Goal: Task Accomplishment & Management: Use online tool/utility

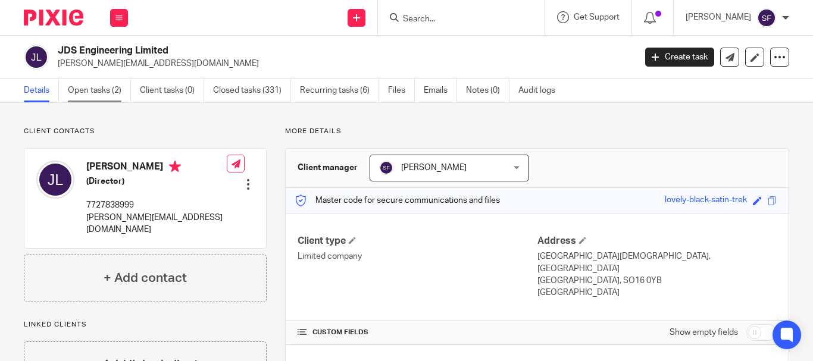
click at [93, 91] on link "Open tasks (2)" at bounding box center [99, 90] width 63 height 23
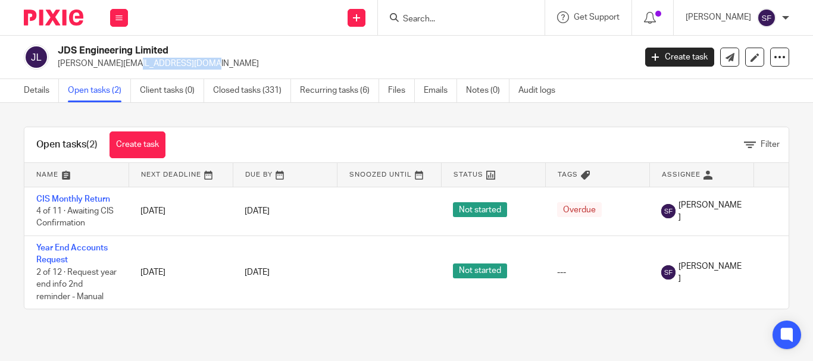
drag, startPoint x: 54, startPoint y: 64, endPoint x: 125, endPoint y: 68, distance: 71.6
click at [125, 68] on div "JDS Engineering Limited jay@jdseng.co.uk" at bounding box center [326, 57] width 604 height 25
copy p "[PERSON_NAME][EMAIL_ADDRESS][DOMAIN_NAME]"
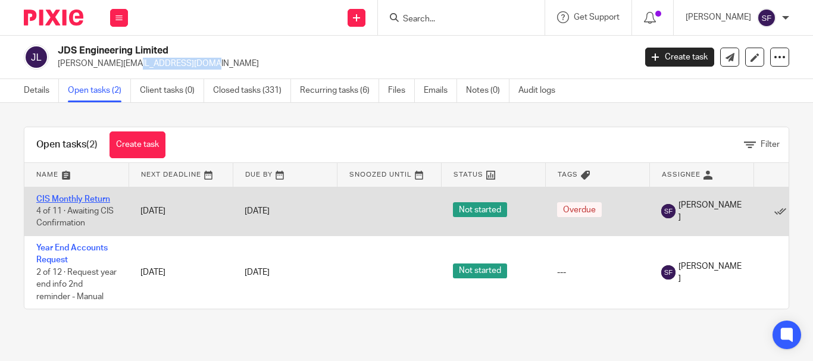
click at [104, 197] on link "CIS Monthly Return" at bounding box center [73, 199] width 74 height 8
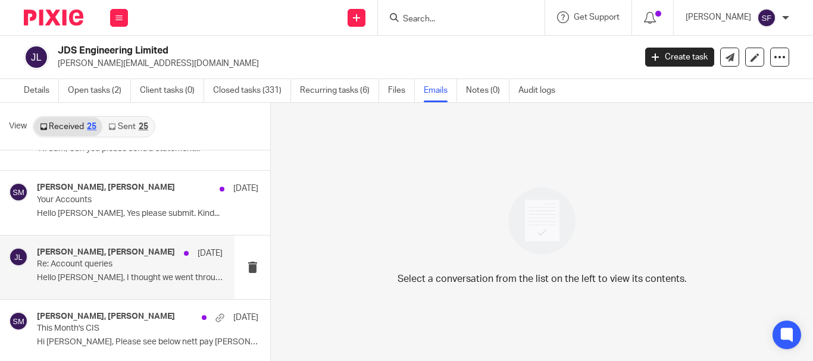
scroll to position [119, 0]
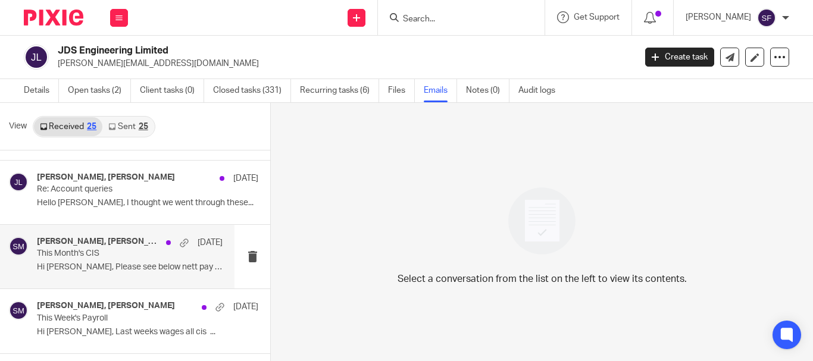
click at [114, 255] on p "This Month's CIS" at bounding box center [111, 254] width 149 height 10
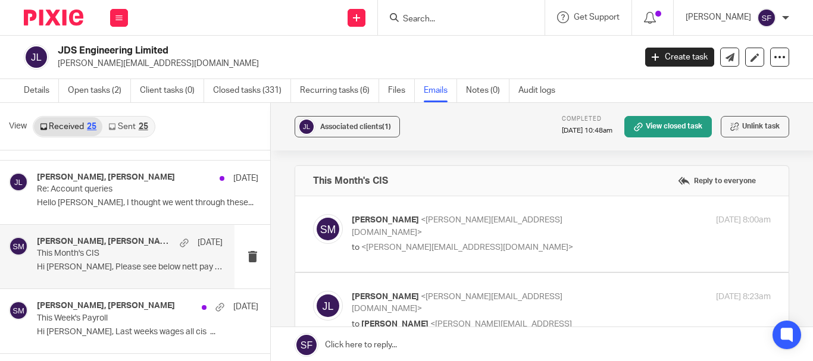
scroll to position [0, 0]
click at [40, 91] on link "Details" at bounding box center [41, 90] width 35 height 23
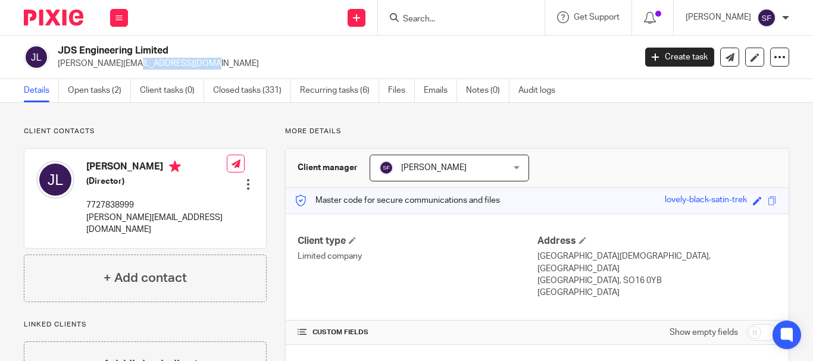
drag, startPoint x: 58, startPoint y: 64, endPoint x: 124, endPoint y: 67, distance: 66.8
click at [124, 67] on p "[PERSON_NAME][EMAIL_ADDRESS][DOMAIN_NAME]" at bounding box center [343, 64] width 570 height 12
copy p "jay@jdseng.co.uk"
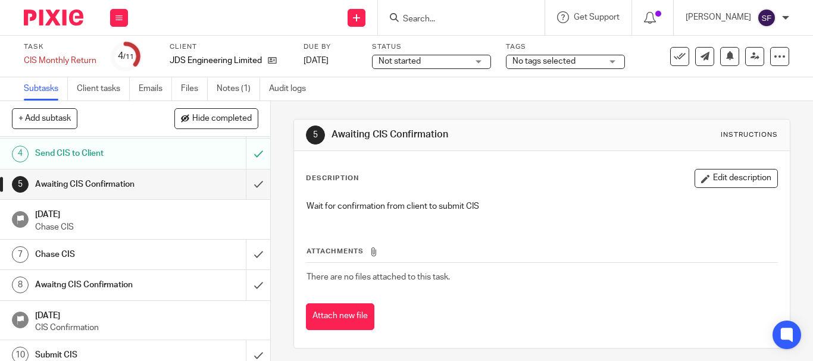
scroll to position [119, 0]
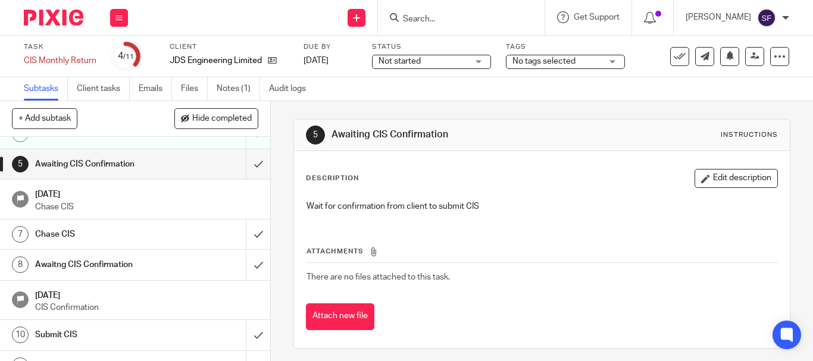
click at [191, 292] on h1 "[DATE]" at bounding box center [147, 294] width 224 height 15
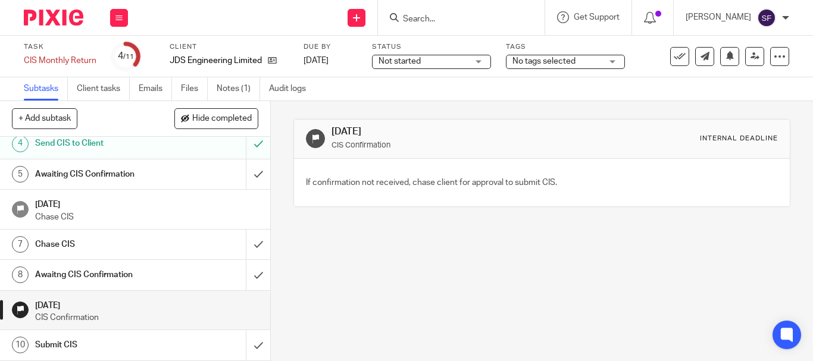
scroll to position [119, 0]
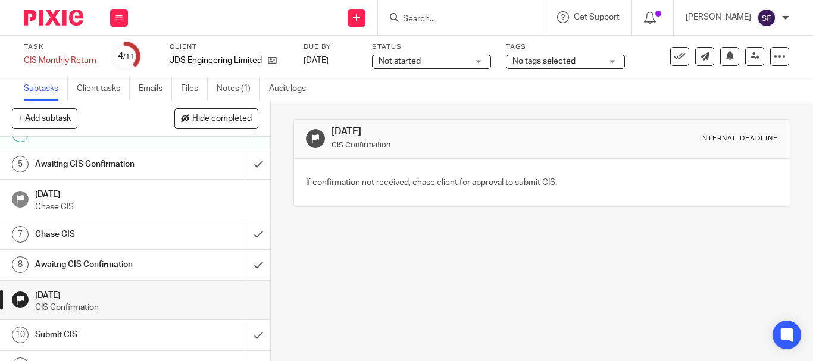
click at [123, 232] on h1 "Chase CIS" at bounding box center [101, 235] width 133 height 18
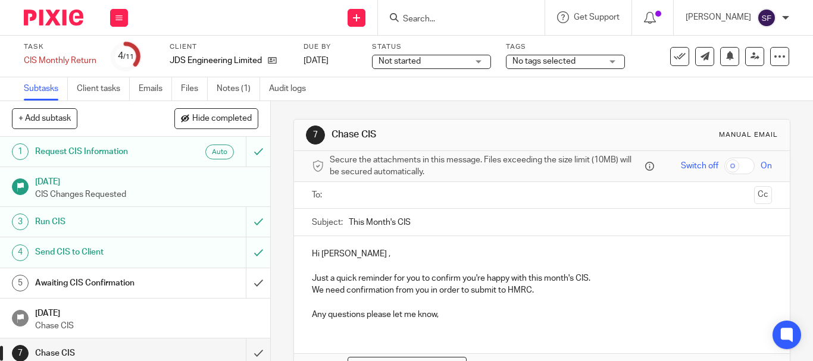
click at [359, 193] on input "text" at bounding box center [541, 196] width 415 height 14
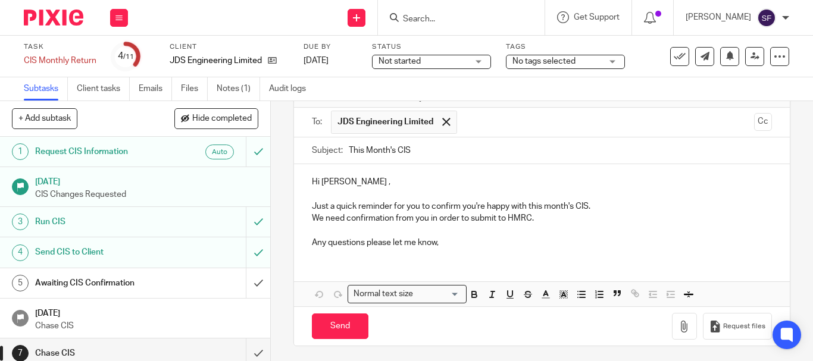
scroll to position [77, 0]
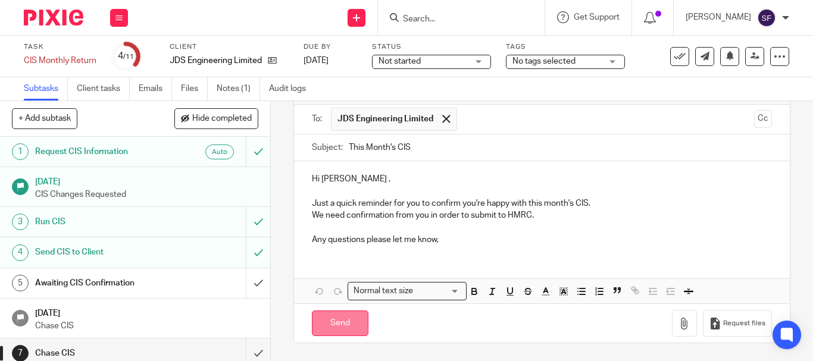
click at [348, 324] on input "Send" at bounding box center [340, 324] width 57 height 26
type input "Sent"
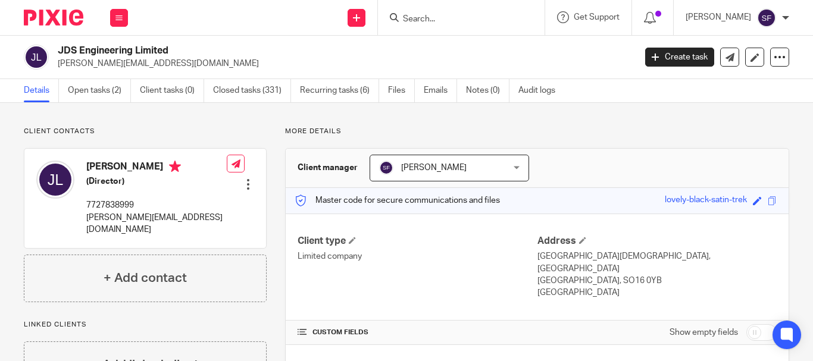
click at [461, 23] on input "Search" at bounding box center [455, 19] width 107 height 11
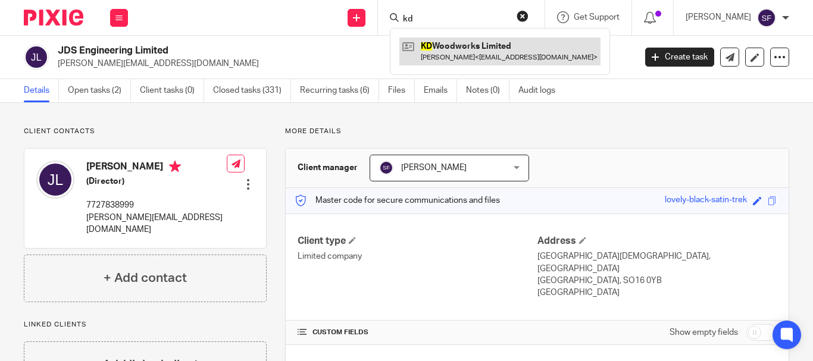
type input "kd"
click at [476, 58] on link at bounding box center [500, 51] width 201 height 27
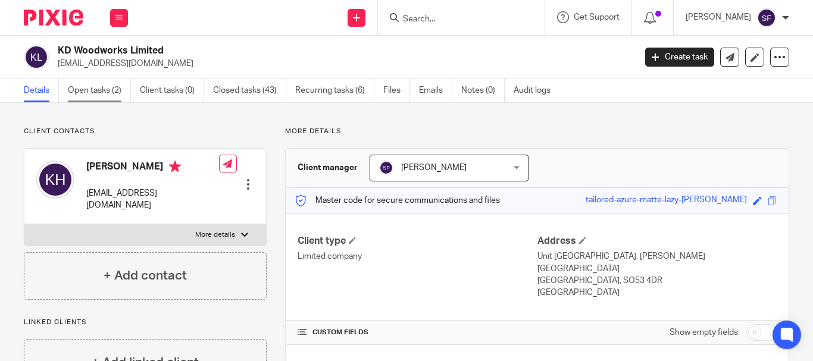
click at [77, 92] on link "Open tasks (2)" at bounding box center [99, 90] width 63 height 23
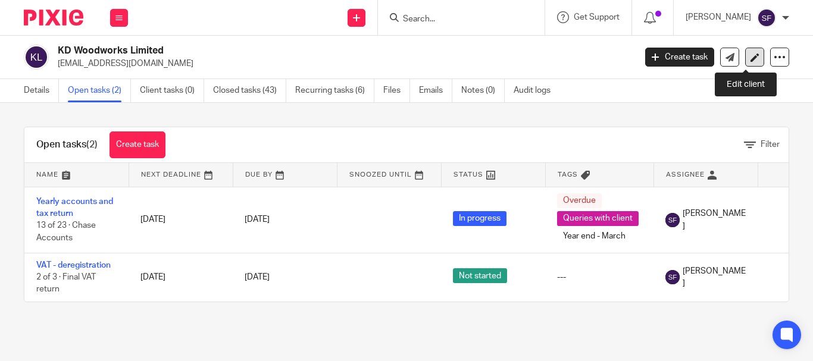
click at [751, 57] on link at bounding box center [754, 57] width 19 height 19
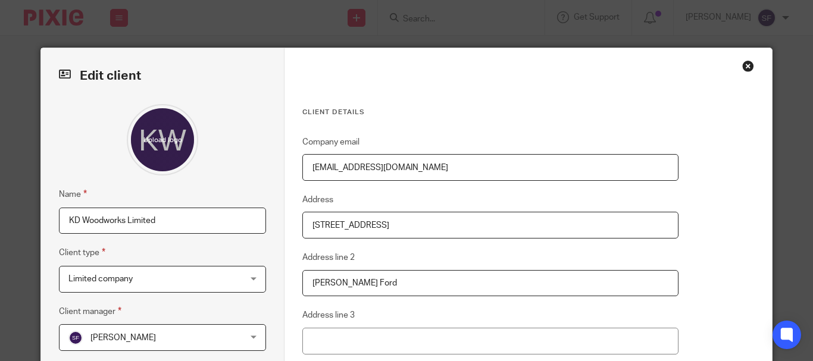
drag, startPoint x: 452, startPoint y: 164, endPoint x: 250, endPoint y: 163, distance: 202.4
click at [250, 163] on div "Edit client Name KD Woodworks Limited Client type Limited company Limited compa…" at bounding box center [406, 301] width 731 height 507
paste input "[EMAIL_ADDRESS]"
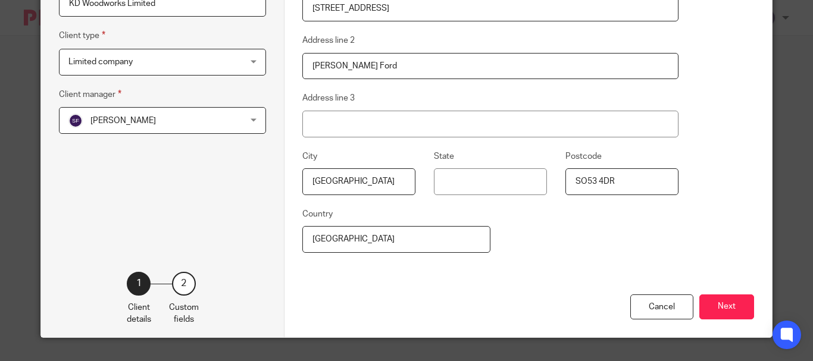
scroll to position [242, 0]
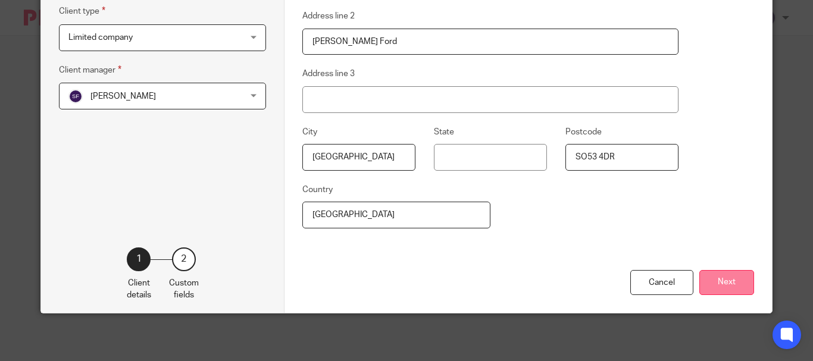
type input "[EMAIL_ADDRESS][DOMAIN_NAME]"
click at [719, 284] on button "Next" at bounding box center [727, 283] width 55 height 26
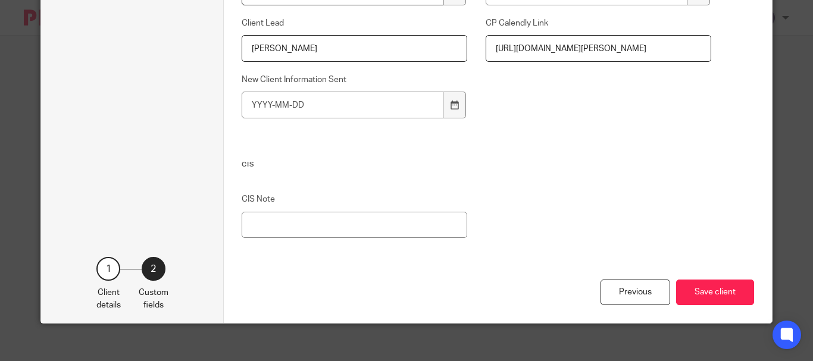
scroll to position [1266, 0]
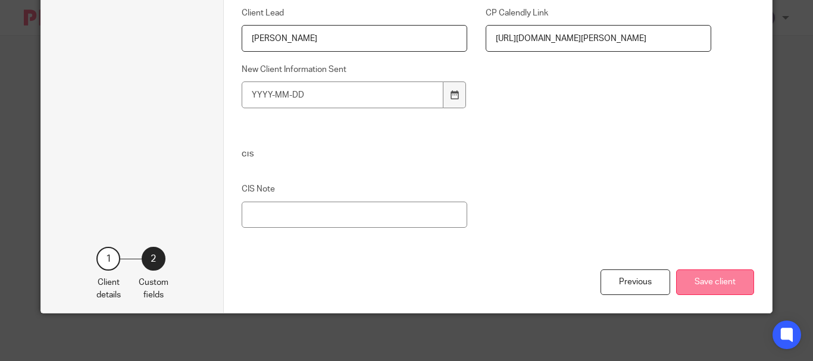
click at [716, 274] on button "Save client" at bounding box center [715, 283] width 78 height 26
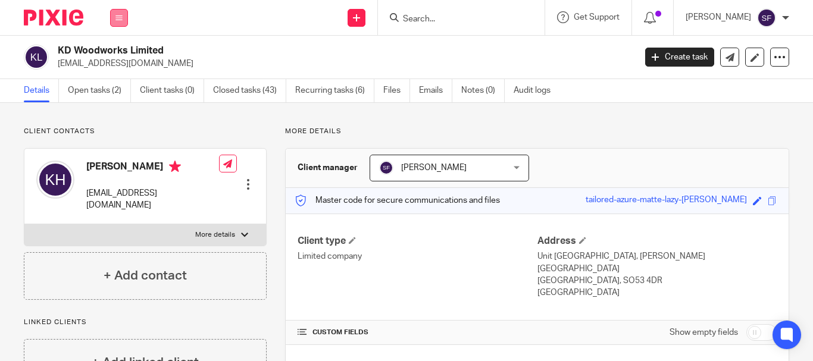
click at [120, 24] on button at bounding box center [119, 18] width 18 height 18
click at [124, 53] on li "Work" at bounding box center [119, 55] width 32 height 17
click at [119, 54] on link "Work" at bounding box center [112, 55] width 19 height 8
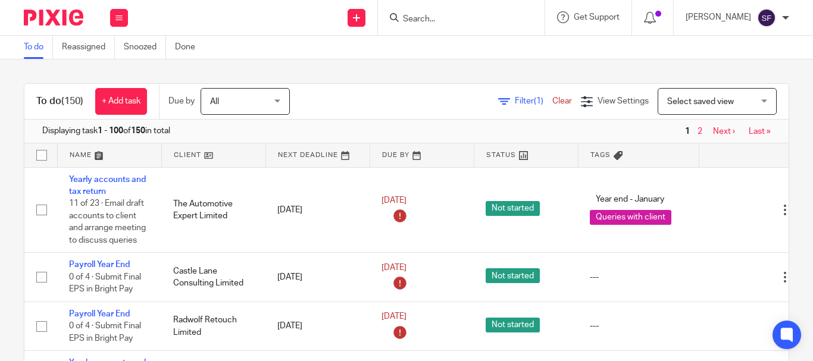
click at [507, 108] on div "Filter (1) Clear View Settings View Settings (1) Filters Clear Save Manage save…" at bounding box center [550, 101] width 478 height 27
click at [515, 101] on span "Filter (1)" at bounding box center [534, 101] width 38 height 8
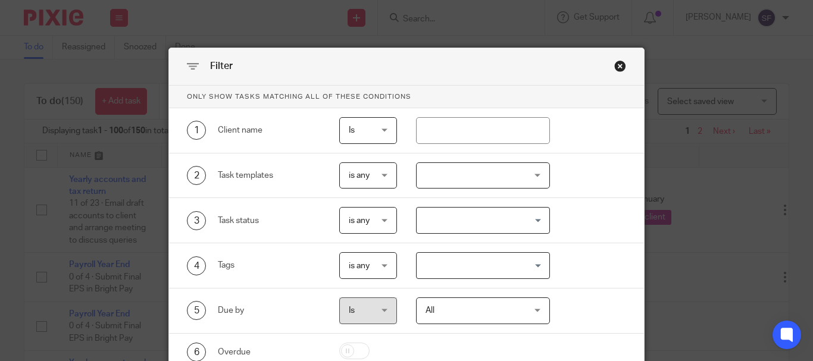
click at [484, 184] on div at bounding box center [483, 176] width 134 height 27
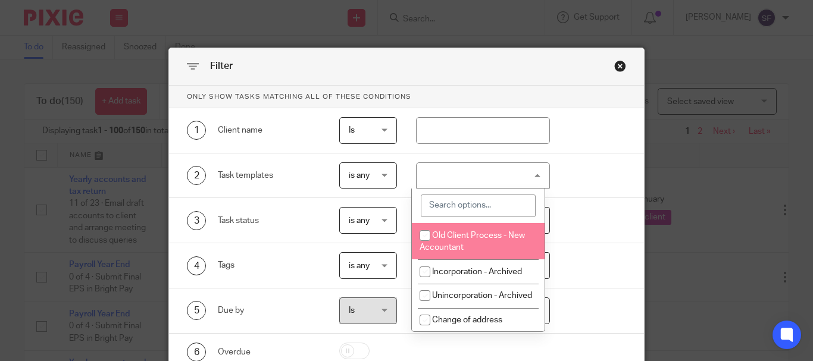
click at [491, 209] on input "search" at bounding box center [478, 206] width 115 height 23
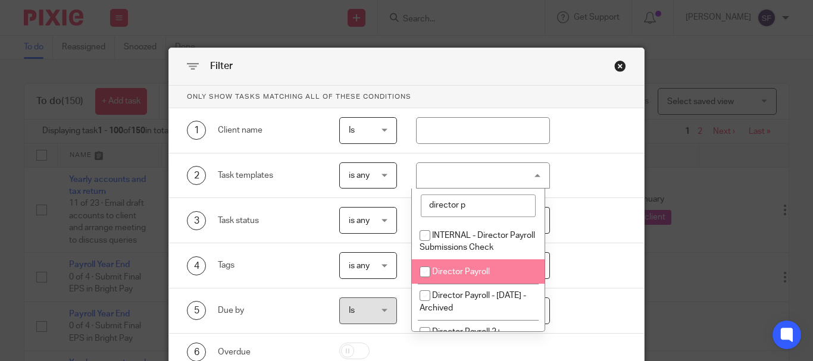
type input "director p"
click at [484, 276] on span "Director Payroll" at bounding box center [461, 272] width 58 height 8
checkbox input "true"
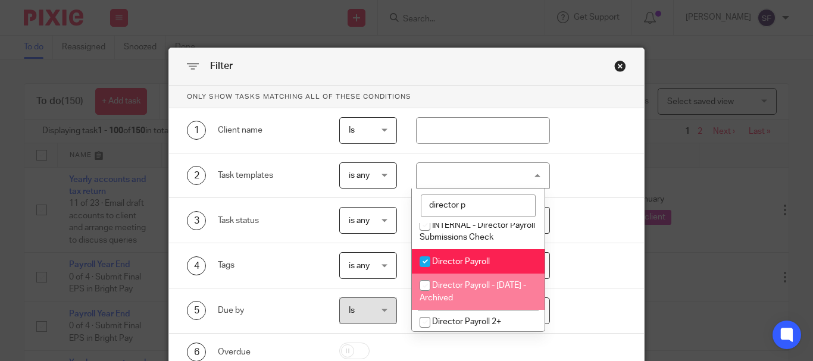
scroll to position [13, 0]
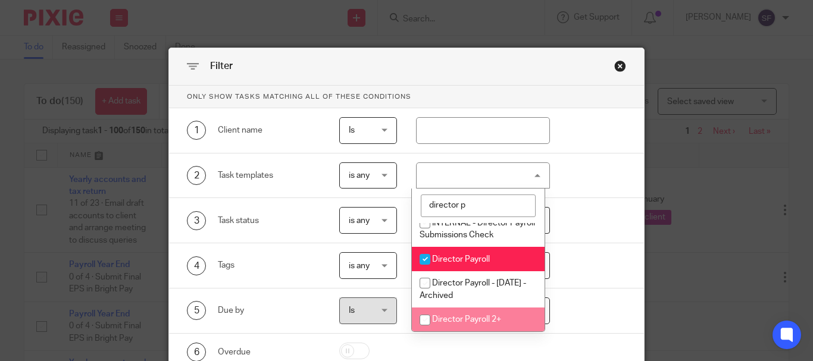
click at [485, 322] on span "Director Payroll 2+" at bounding box center [466, 320] width 69 height 8
checkbox input "true"
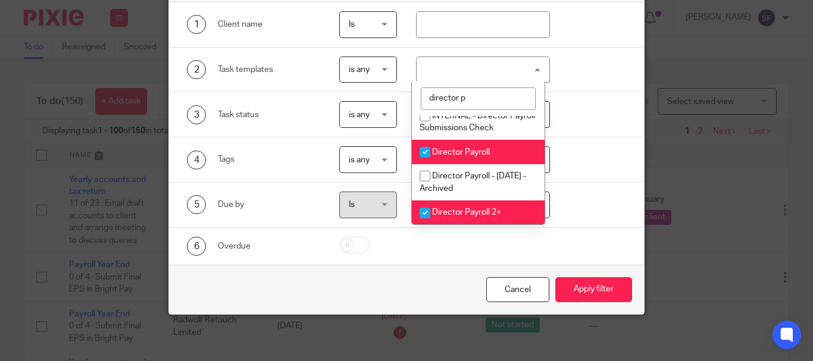
scroll to position [107, 0]
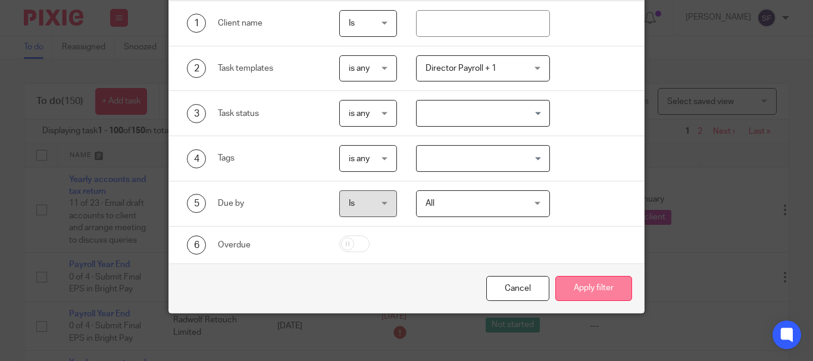
click at [596, 299] on button "Apply filter" at bounding box center [593, 289] width 77 height 26
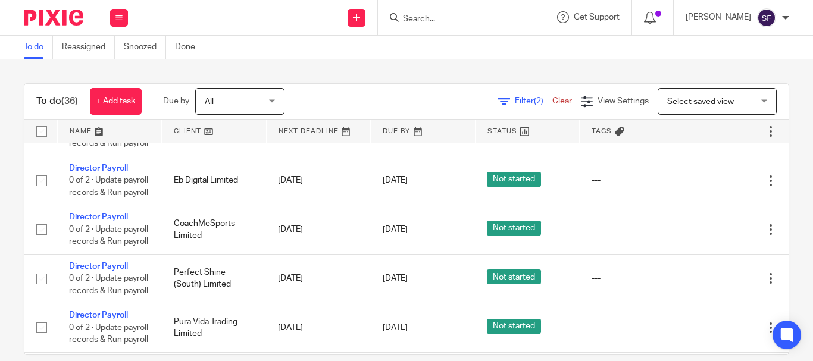
scroll to position [357, 0]
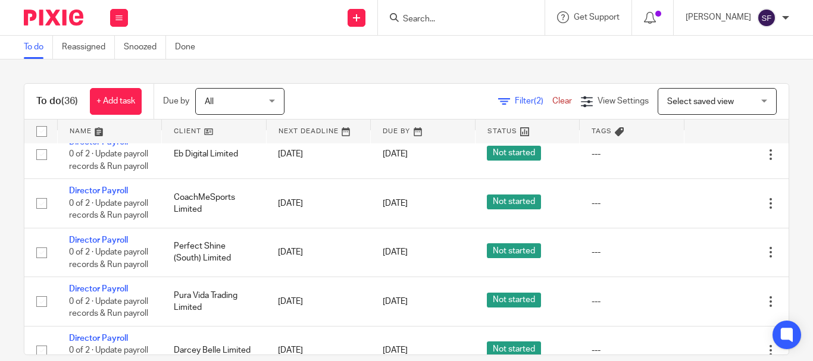
click at [707, 111] on icon at bounding box center [712, 105] width 12 height 12
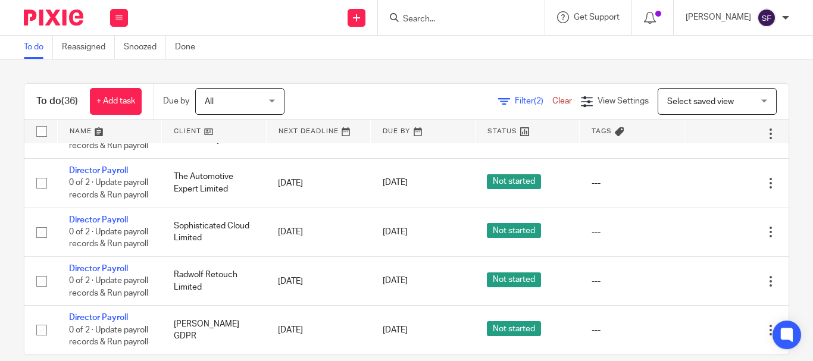
scroll to position [1608, 0]
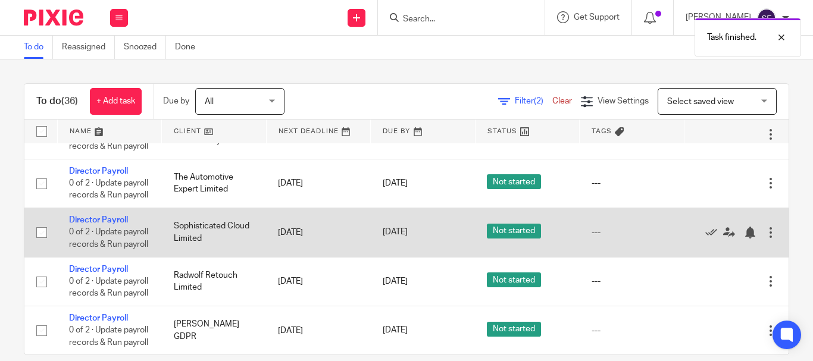
scroll to position [1871, 0]
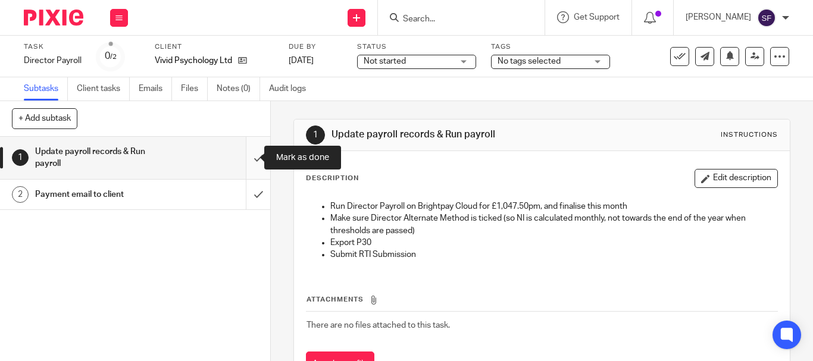
click at [245, 160] on input "submit" at bounding box center [135, 158] width 270 height 42
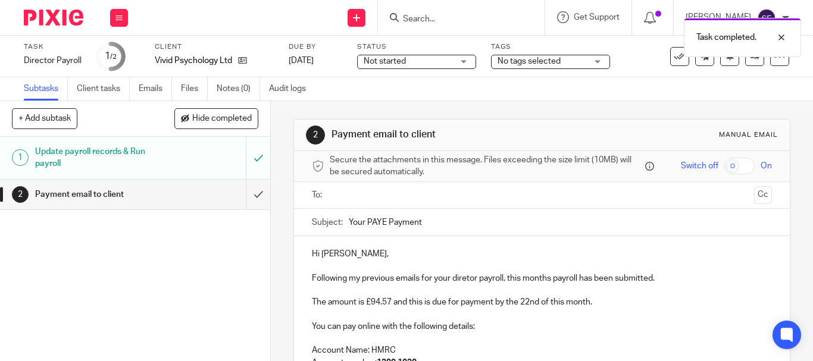
scroll to position [60, 0]
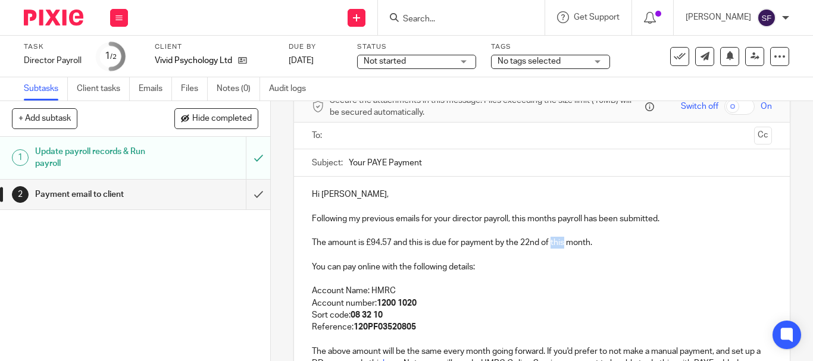
drag, startPoint x: 550, startPoint y: 245, endPoint x: 564, endPoint y: 245, distance: 14.3
click at [564, 245] on p "The amount is £94.57 and this is due for payment by the 22nd of this month." at bounding box center [542, 243] width 460 height 12
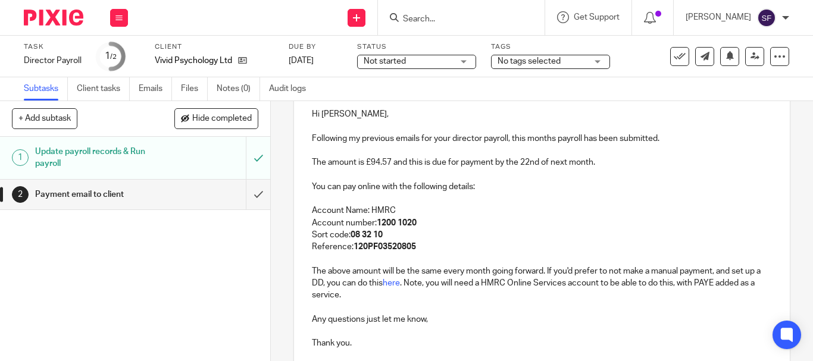
scroll to position [244, 0]
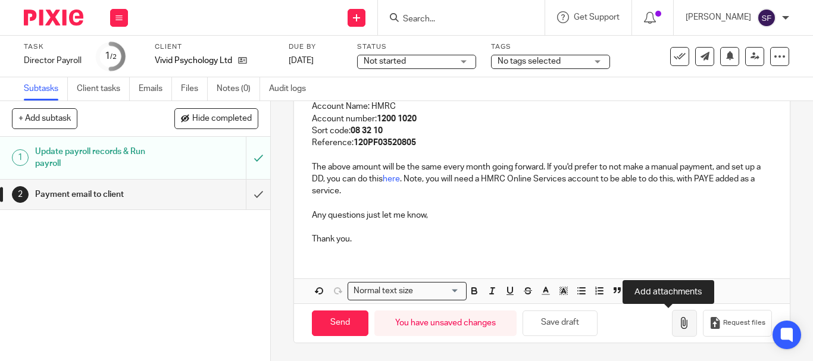
click at [672, 333] on button "button" at bounding box center [684, 323] width 25 height 27
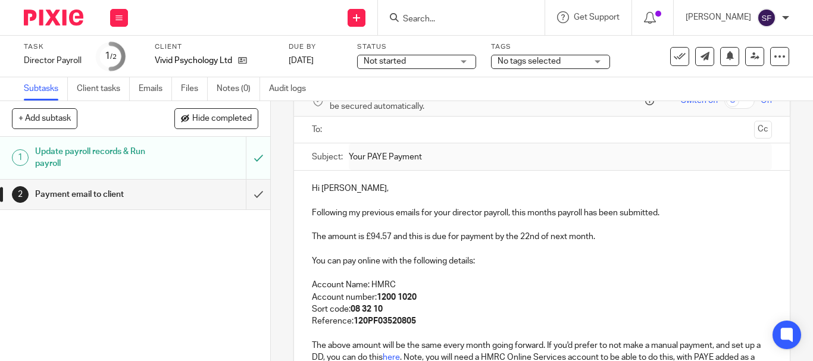
scroll to position [6, 0]
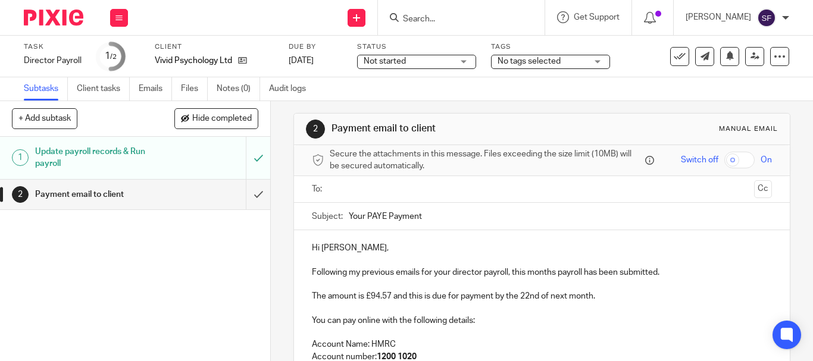
click at [372, 193] on input "text" at bounding box center [541, 190] width 415 height 14
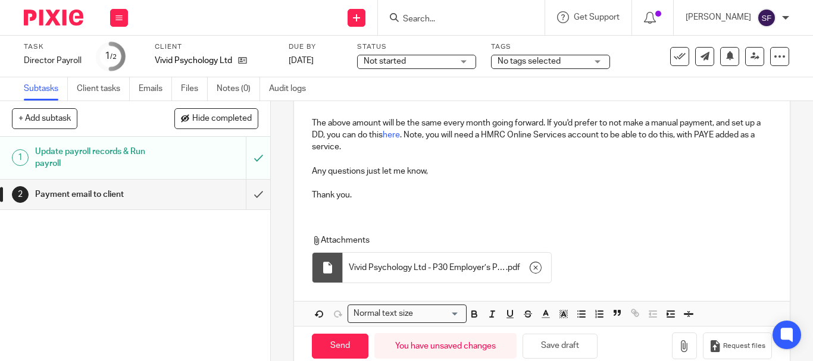
scroll to position [314, 0]
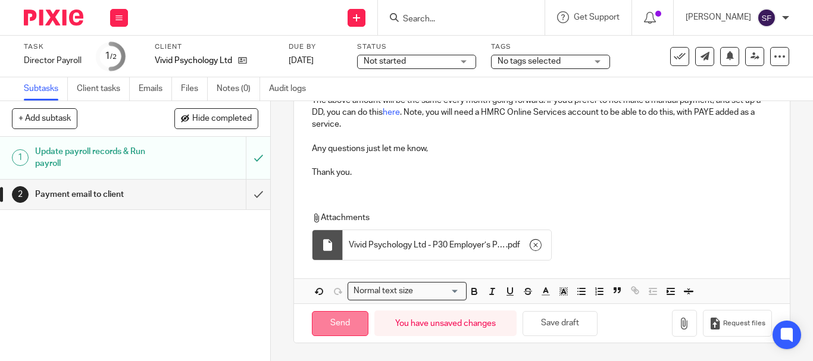
click at [341, 325] on input "Send" at bounding box center [340, 324] width 57 height 26
type input "Sent"
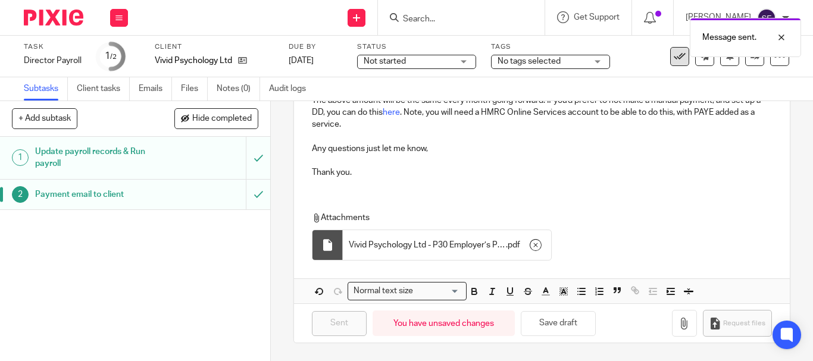
click at [674, 61] on icon at bounding box center [680, 57] width 12 height 12
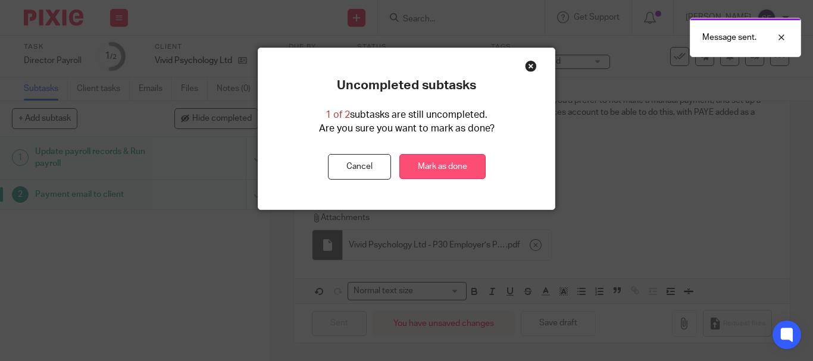
click at [469, 166] on link "Mark as done" at bounding box center [443, 167] width 86 height 26
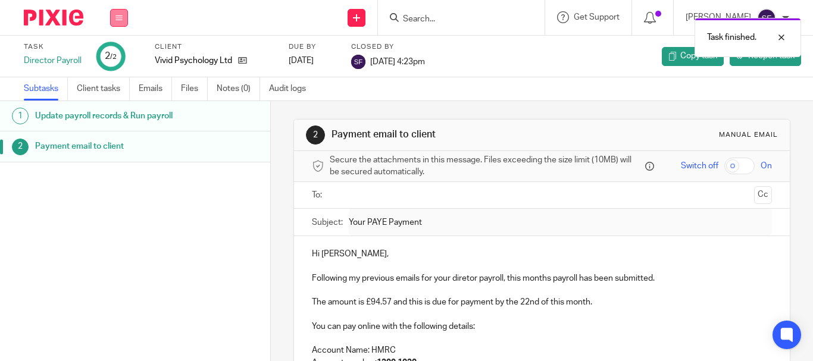
click at [113, 22] on button at bounding box center [119, 18] width 18 height 18
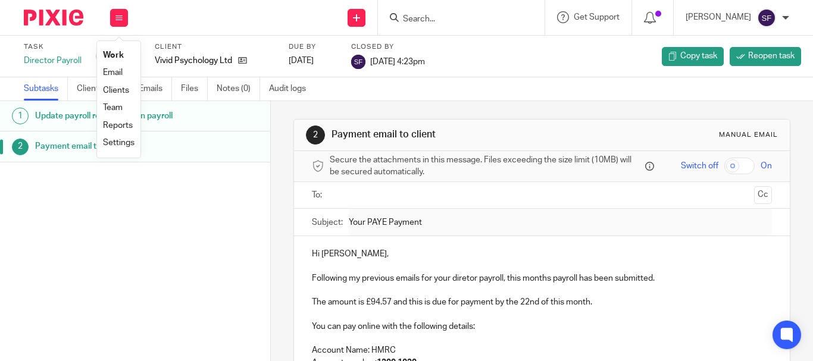
click at [120, 108] on link "Team" at bounding box center [113, 108] width 20 height 8
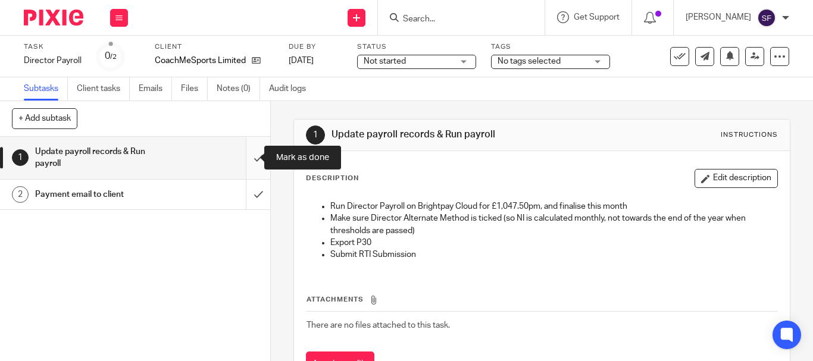
click at [250, 151] on input "submit" at bounding box center [135, 158] width 270 height 42
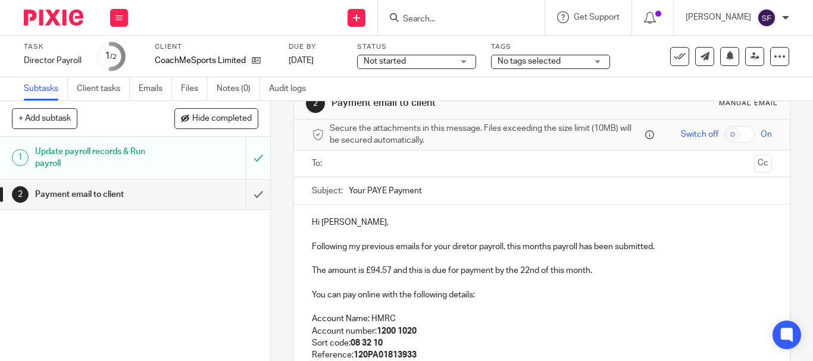
scroll to position [60, 0]
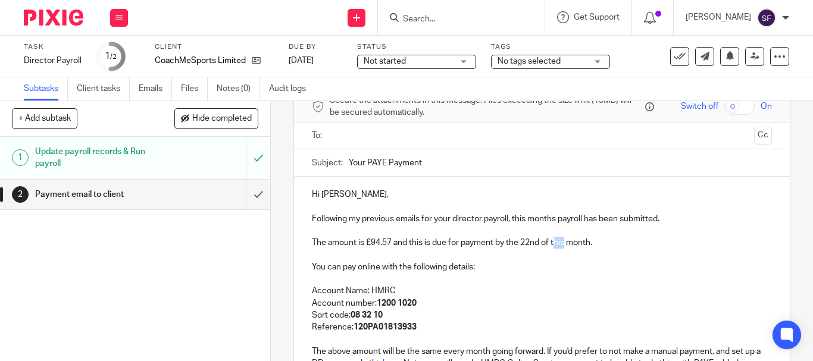
drag, startPoint x: 552, startPoint y: 246, endPoint x: 564, endPoint y: 246, distance: 11.9
click at [564, 246] on p "The amount is £94.57 and this is due for payment by the 22nd of this month." at bounding box center [542, 243] width 460 height 12
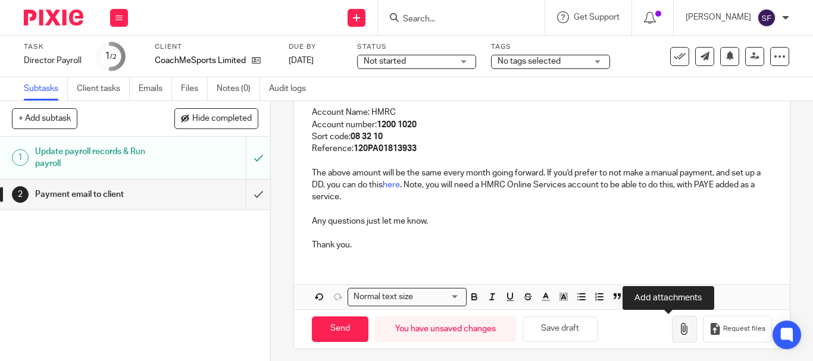
click at [679, 333] on icon "button" at bounding box center [685, 329] width 12 height 12
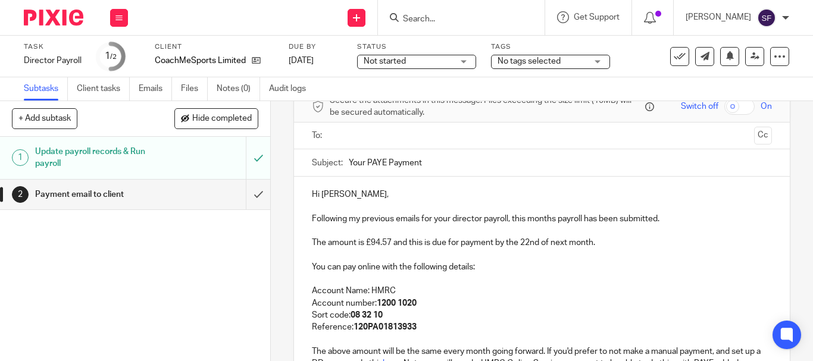
scroll to position [0, 0]
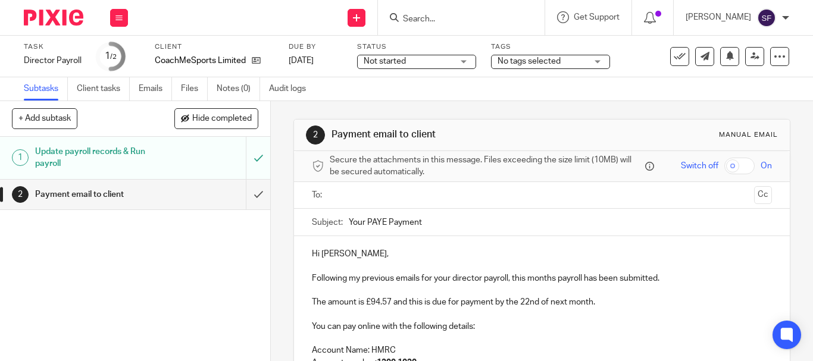
click at [373, 199] on input "text" at bounding box center [541, 196] width 415 height 14
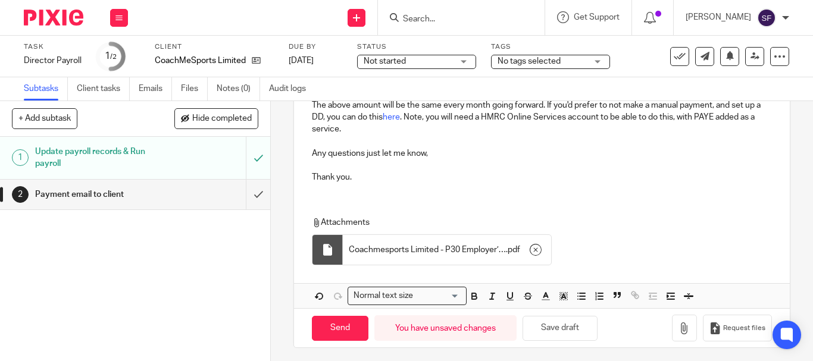
scroll to position [314, 0]
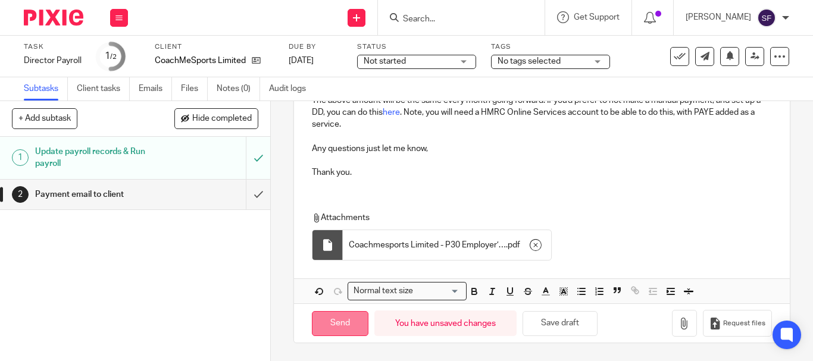
click at [344, 330] on input "Send" at bounding box center [340, 324] width 57 height 26
type input "Sent"
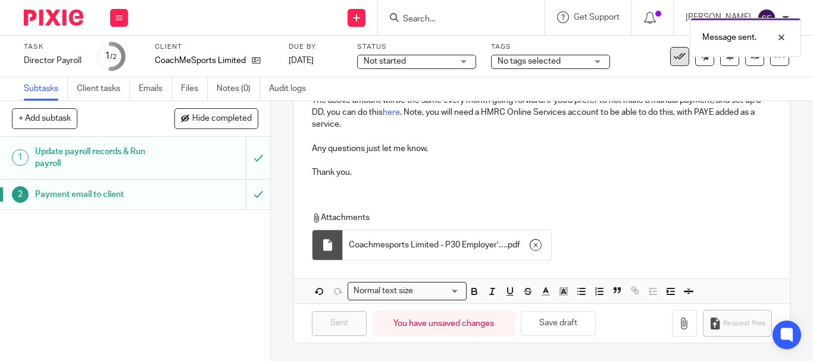
click at [674, 61] on icon at bounding box center [680, 57] width 12 height 12
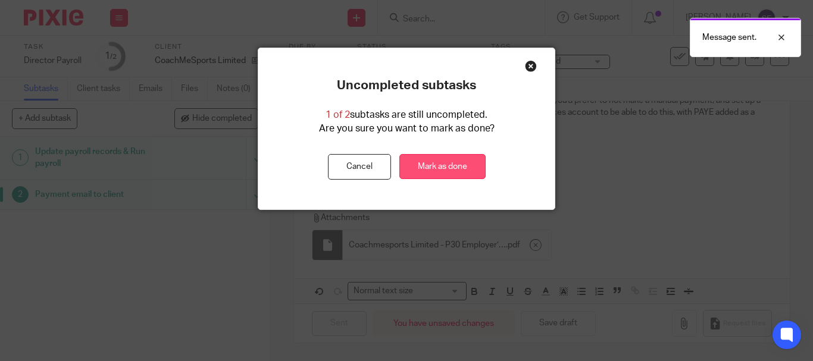
click at [464, 171] on link "Mark as done" at bounding box center [443, 167] width 86 height 26
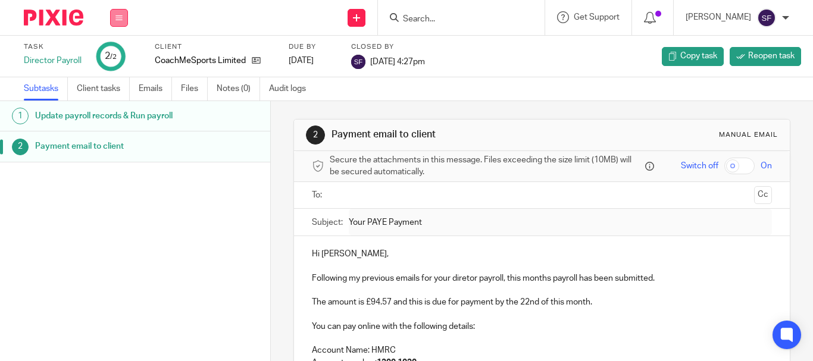
click at [120, 21] on button at bounding box center [119, 18] width 18 height 18
click at [118, 105] on link "Team" at bounding box center [113, 108] width 20 height 8
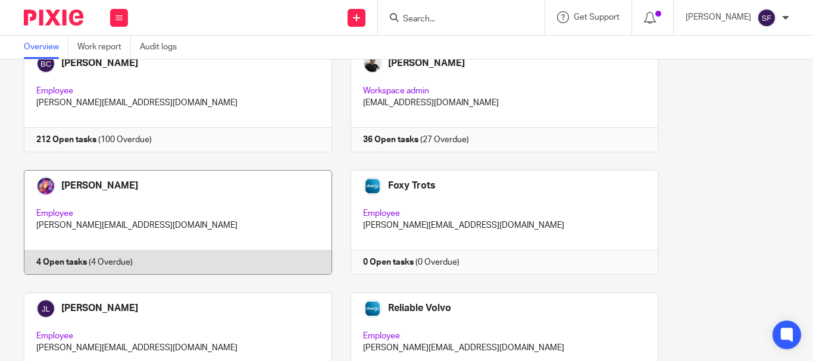
scroll to position [60, 0]
